Goal: Obtain resource: Obtain resource

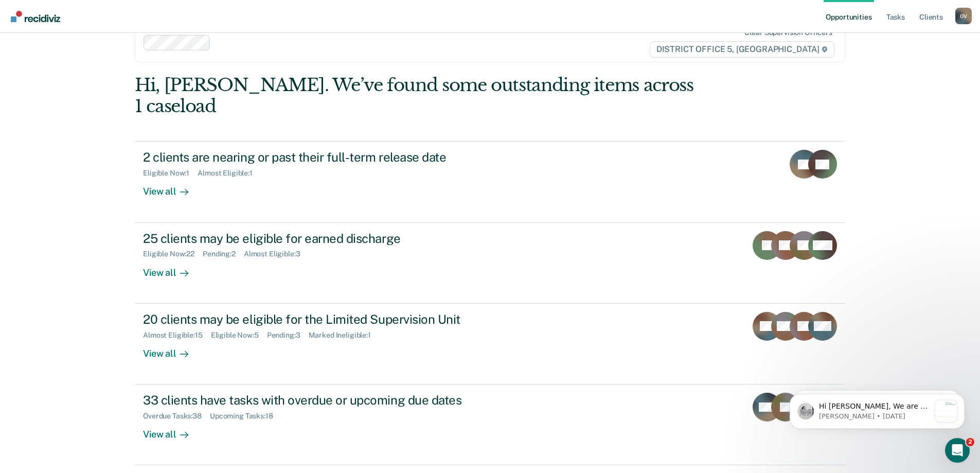
scroll to position [38, 0]
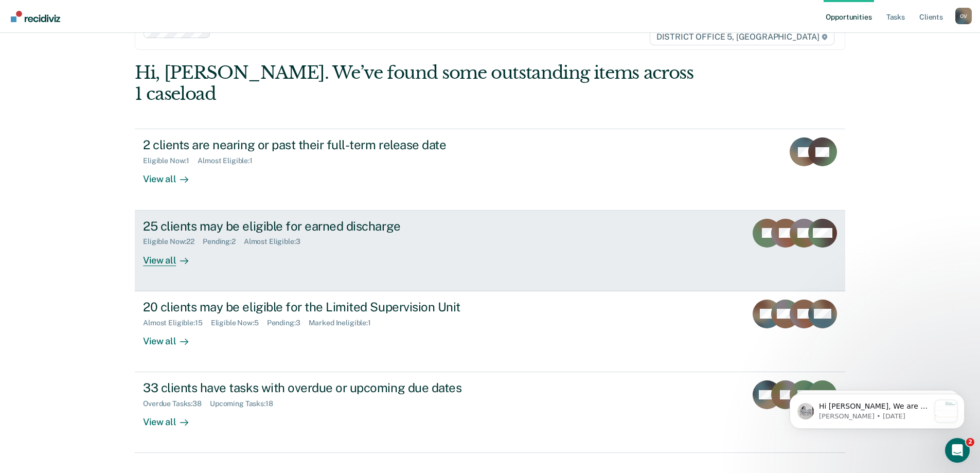
click at [150, 246] on div "View all" at bounding box center [172, 256] width 58 height 20
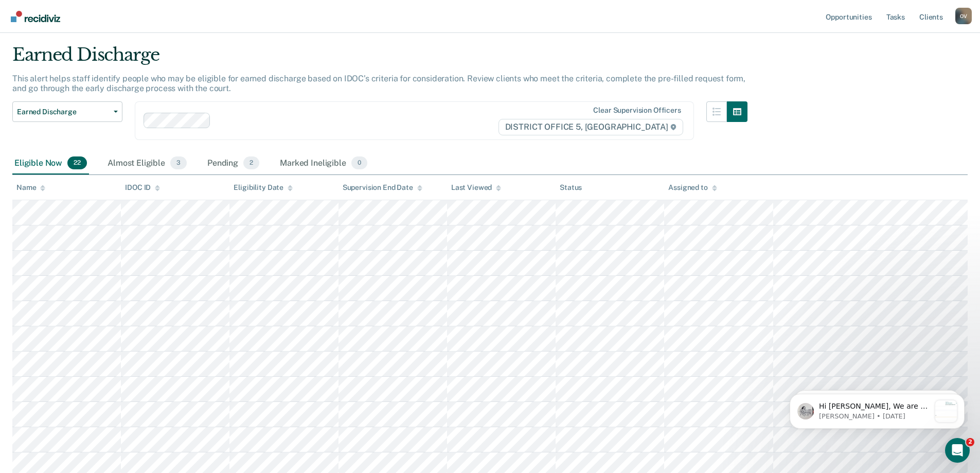
scroll to position [23, 0]
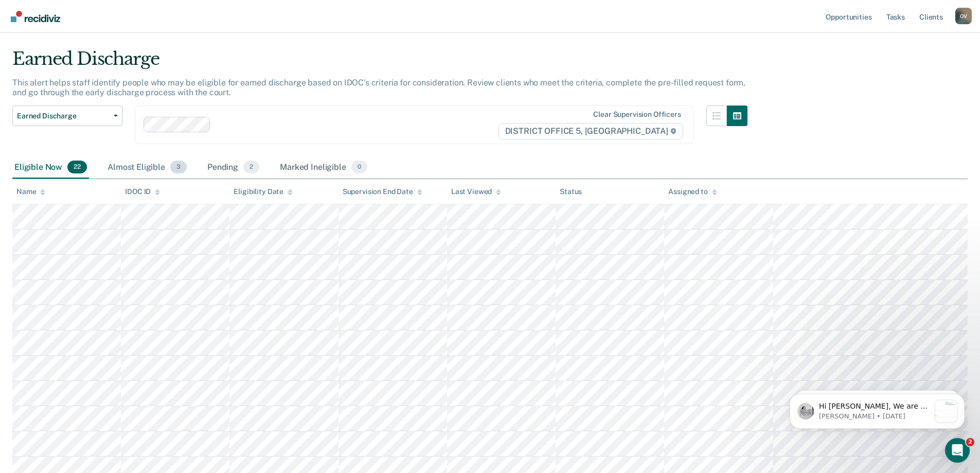
click at [150, 166] on div "Almost Eligible 3" at bounding box center [146, 167] width 83 height 23
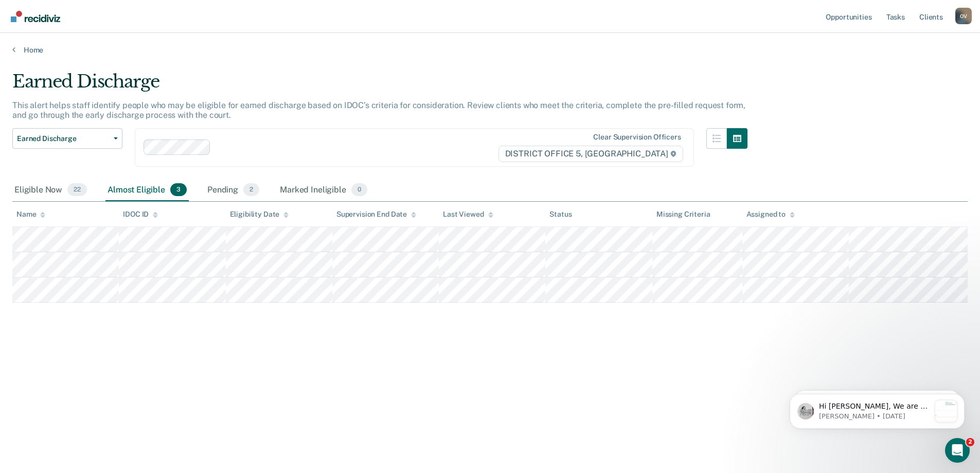
scroll to position [0, 0]
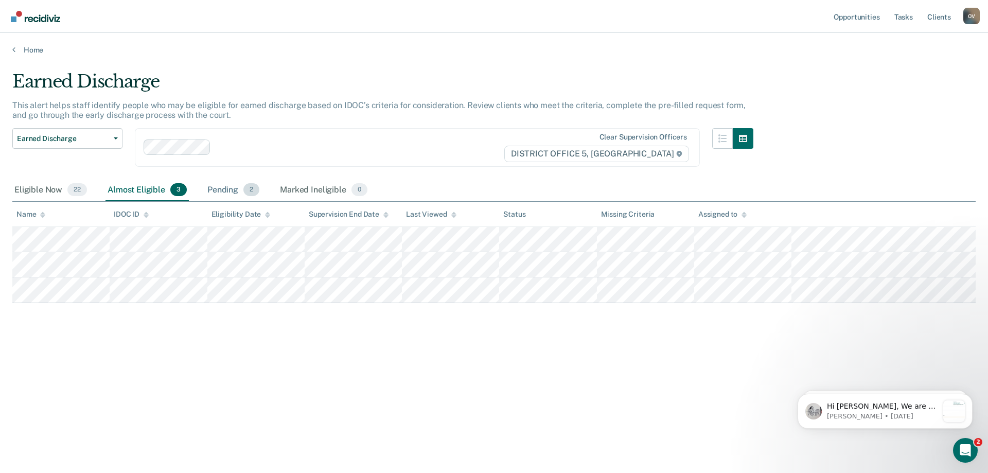
click at [233, 185] on div "Pending 2" at bounding box center [233, 190] width 56 height 23
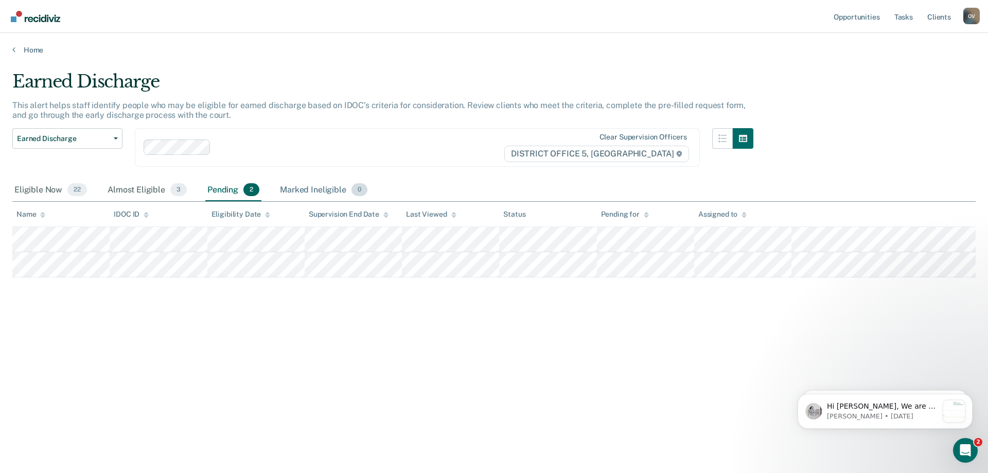
click at [294, 189] on div "Marked Ineligible 0" at bounding box center [324, 190] width 92 height 23
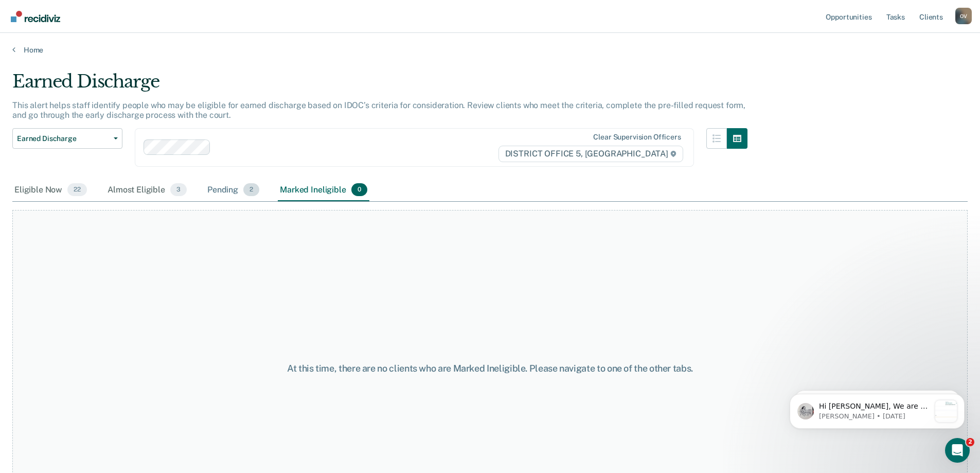
click at [242, 190] on div "Pending 2" at bounding box center [233, 190] width 56 height 23
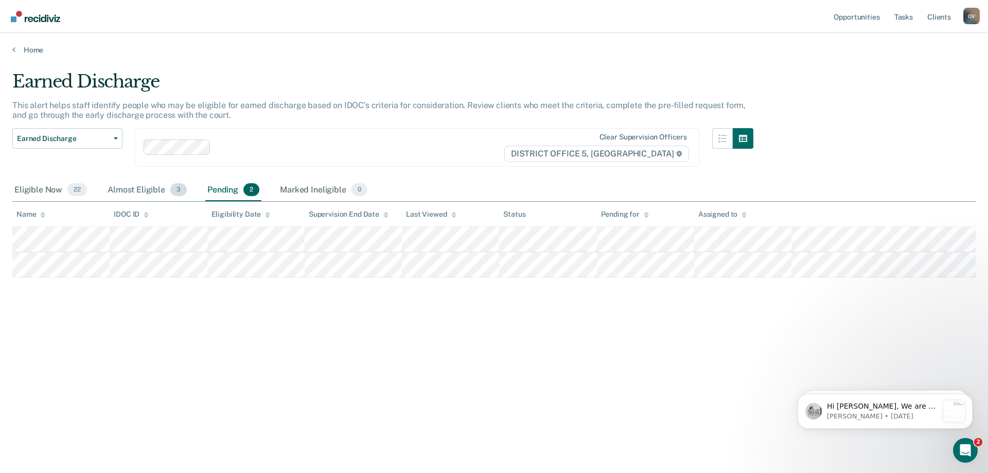
click at [128, 193] on div "Almost Eligible 3" at bounding box center [146, 190] width 83 height 23
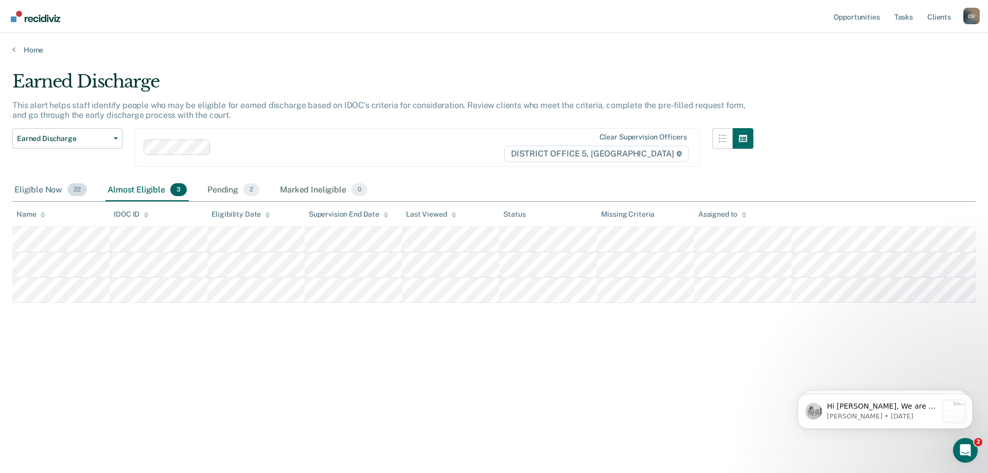
click at [46, 188] on div "Eligible Now 22" at bounding box center [50, 190] width 77 height 23
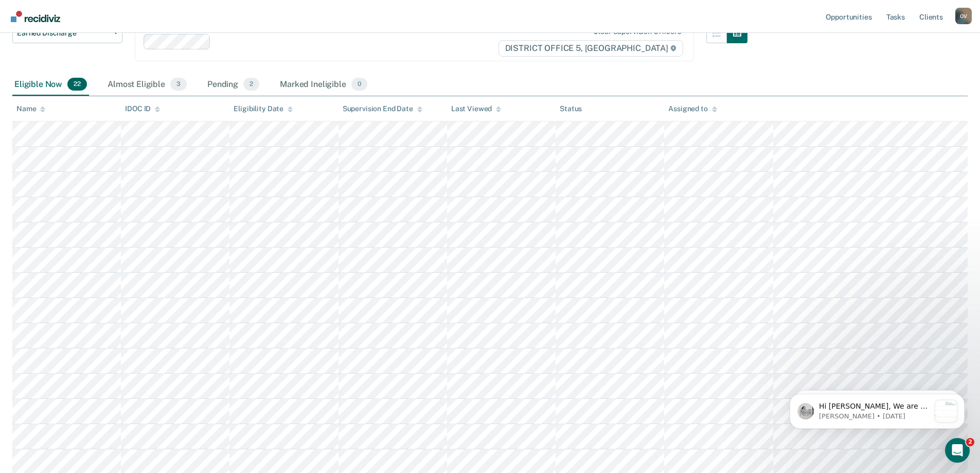
scroll to position [51, 0]
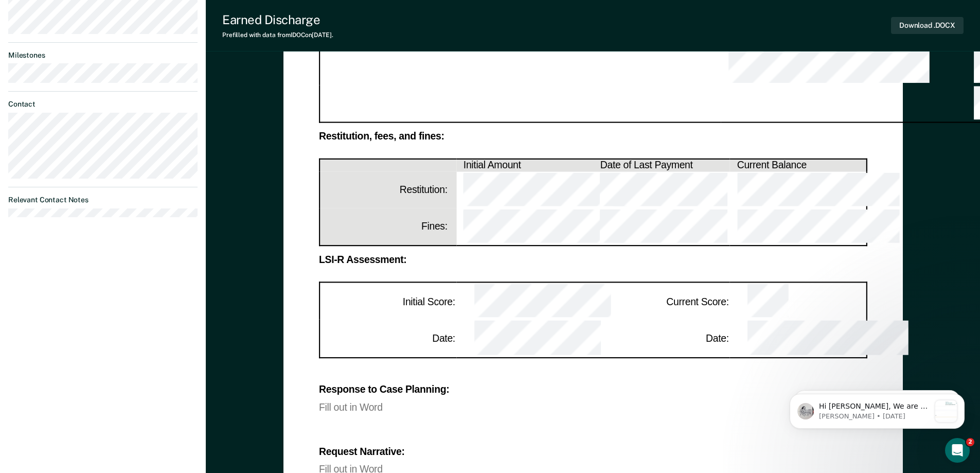
scroll to position [412, 0]
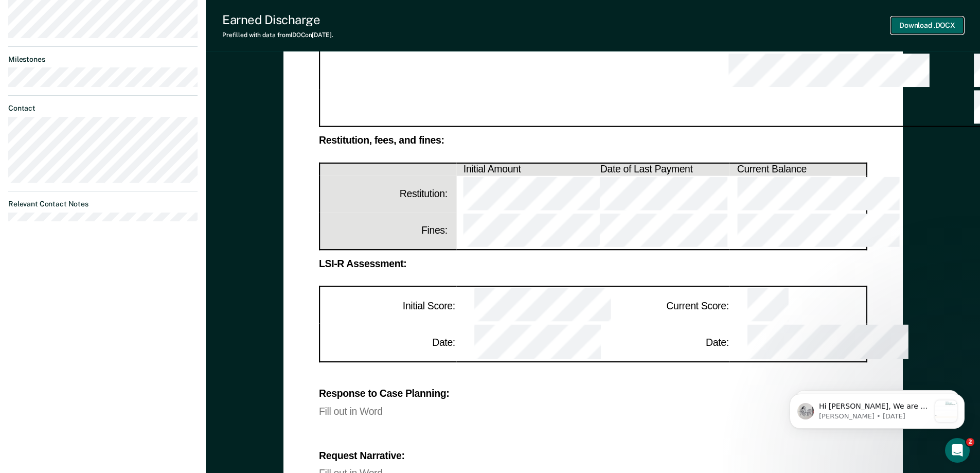
click at [942, 22] on button "Download .DOCX" at bounding box center [927, 25] width 73 height 17
